Goal: Transaction & Acquisition: Download file/media

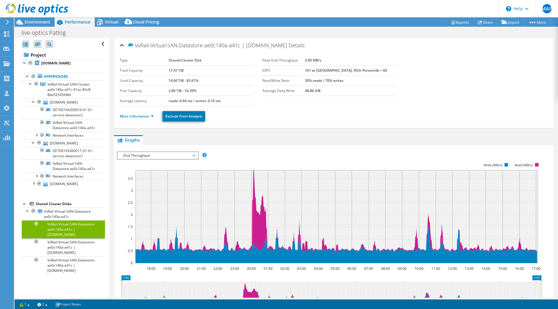
select select "USD"
click at [459, 24] on link "Reports" at bounding box center [459, 22] width 28 height 9
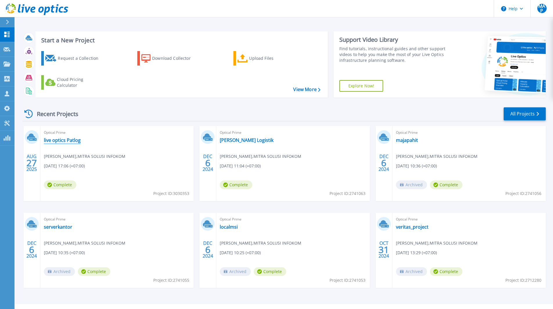
click at [47, 140] on link "live optics Patlog" at bounding box center [62, 140] width 37 height 6
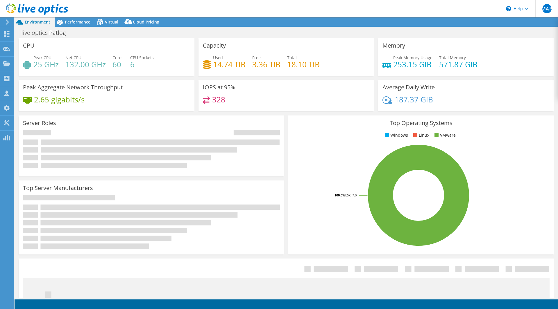
select select "USD"
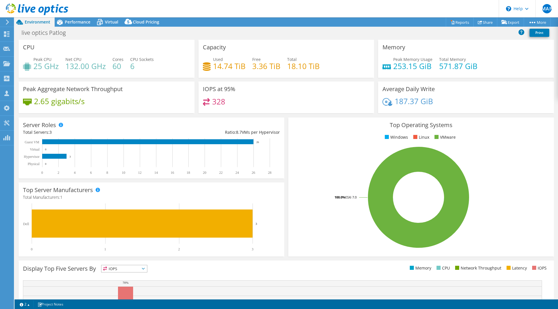
click at [459, 17] on header "MAP Channel Partner Muhammad Aryo Panji muhammad.apanji@msinfokom.com MITRA SOL…" at bounding box center [279, 8] width 558 height 17
click at [461, 19] on link "Reports" at bounding box center [459, 22] width 28 height 9
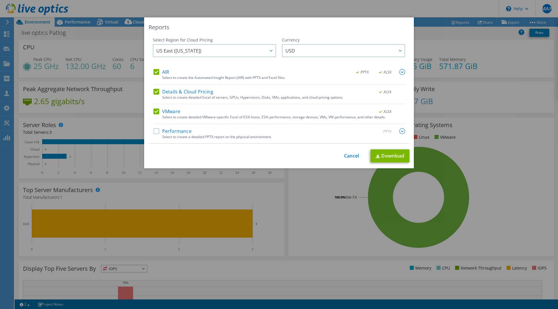
click at [153, 130] on label "Performance" at bounding box center [172, 131] width 38 height 6
click at [0, 0] on input "Performance" at bounding box center [0, 0] width 0 height 0
click at [383, 157] on link "Download" at bounding box center [389, 156] width 39 height 13
click at [277, 282] on div "Reports Select Region for Cloud Pricing Asia Pacific (Hong Kong) Asia Pacific (…" at bounding box center [279, 154] width 558 height 274
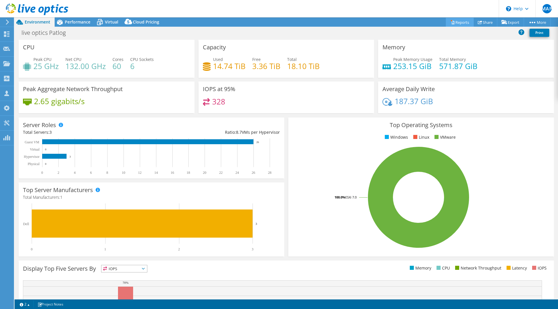
click at [461, 26] on link "Reports" at bounding box center [459, 22] width 28 height 9
